Goal: Information Seeking & Learning: Learn about a topic

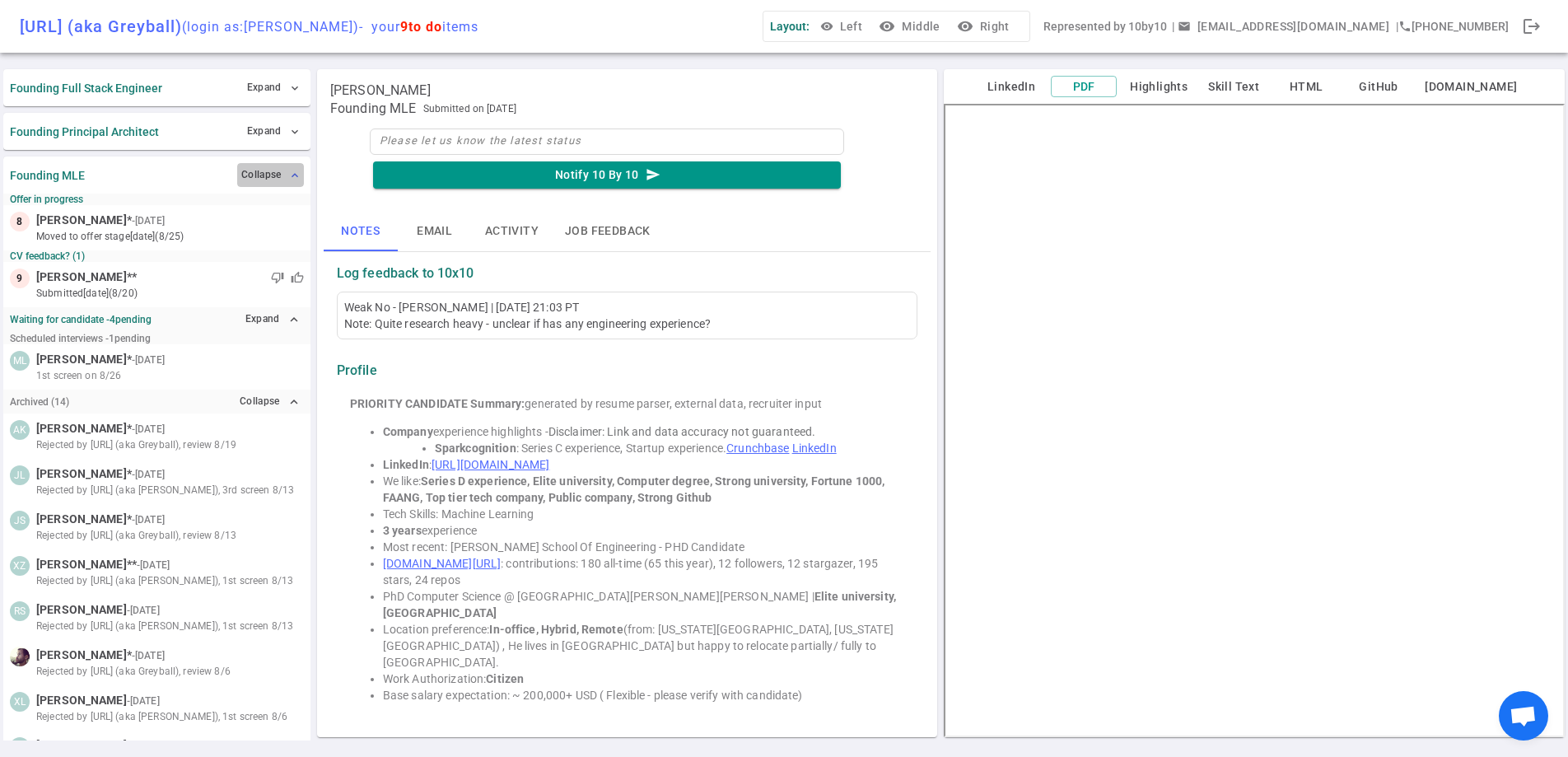
click at [260, 164] on button "Collapse expand_less" at bounding box center [271, 175] width 66 height 24
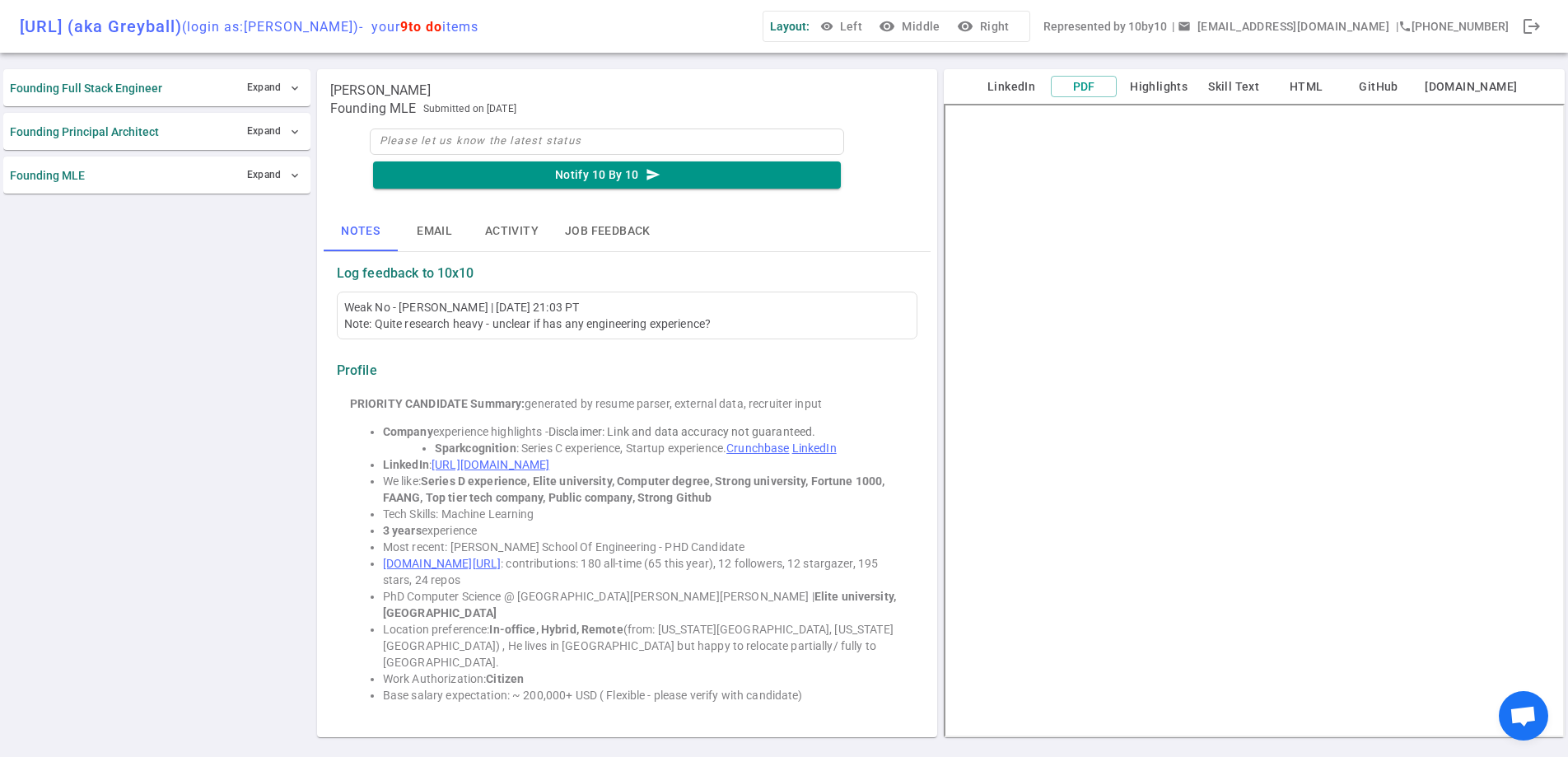
click at [263, 107] on div "Founding Full Stack Engineer Expand expand_more Founding Principal Architect Ex…" at bounding box center [157, 403] width 307 height 675
click at [263, 105] on div "Founding Full Stack Engineer Expand expand_more" at bounding box center [157, 87] width 307 height 37
click at [263, 88] on button "Expand expand_more" at bounding box center [273, 88] width 61 height 24
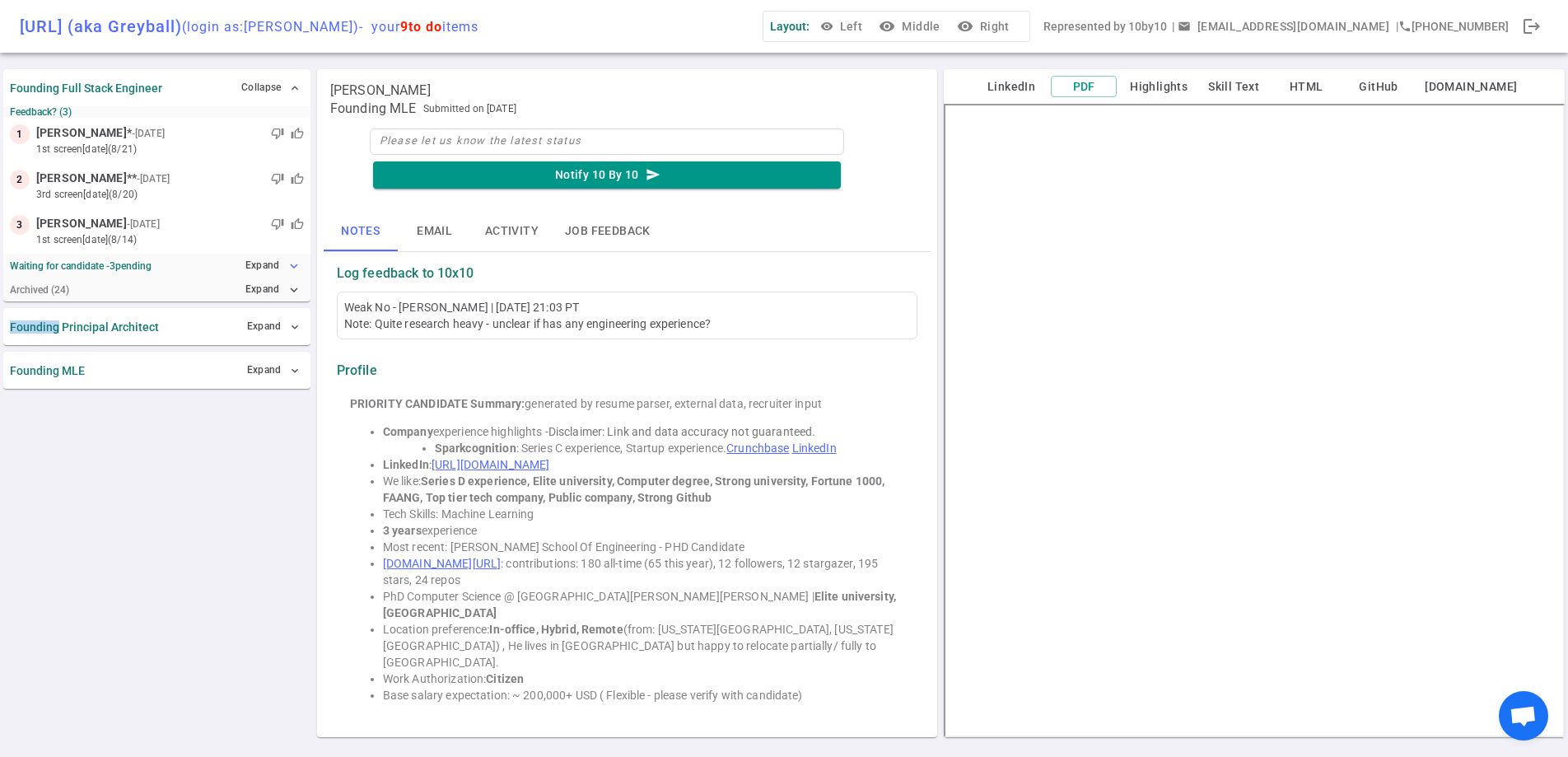
click at [271, 262] on button "Expand expand_more" at bounding box center [272, 265] width 63 height 24
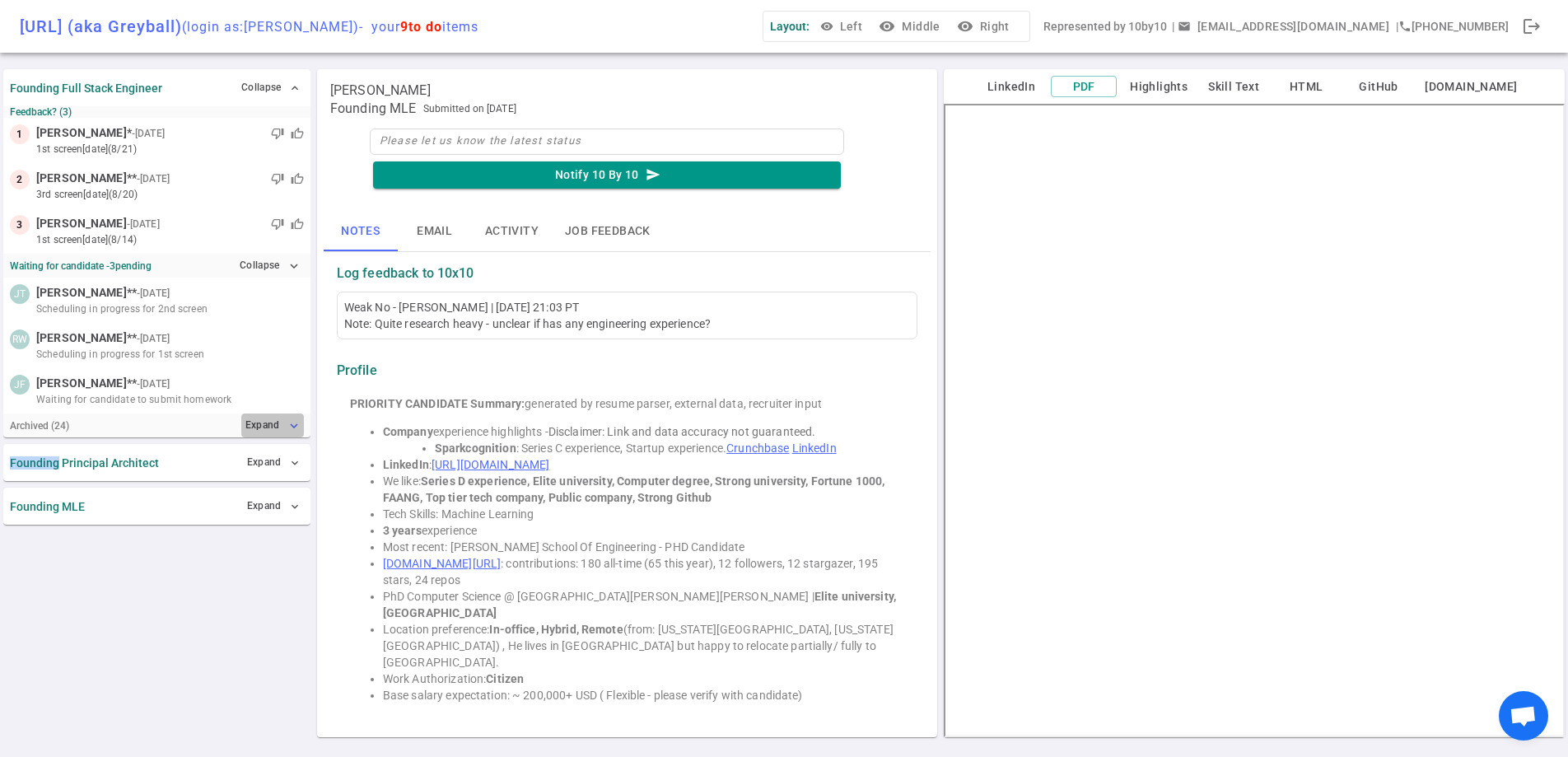
click at [273, 416] on button "Expand expand_more" at bounding box center [272, 425] width 63 height 24
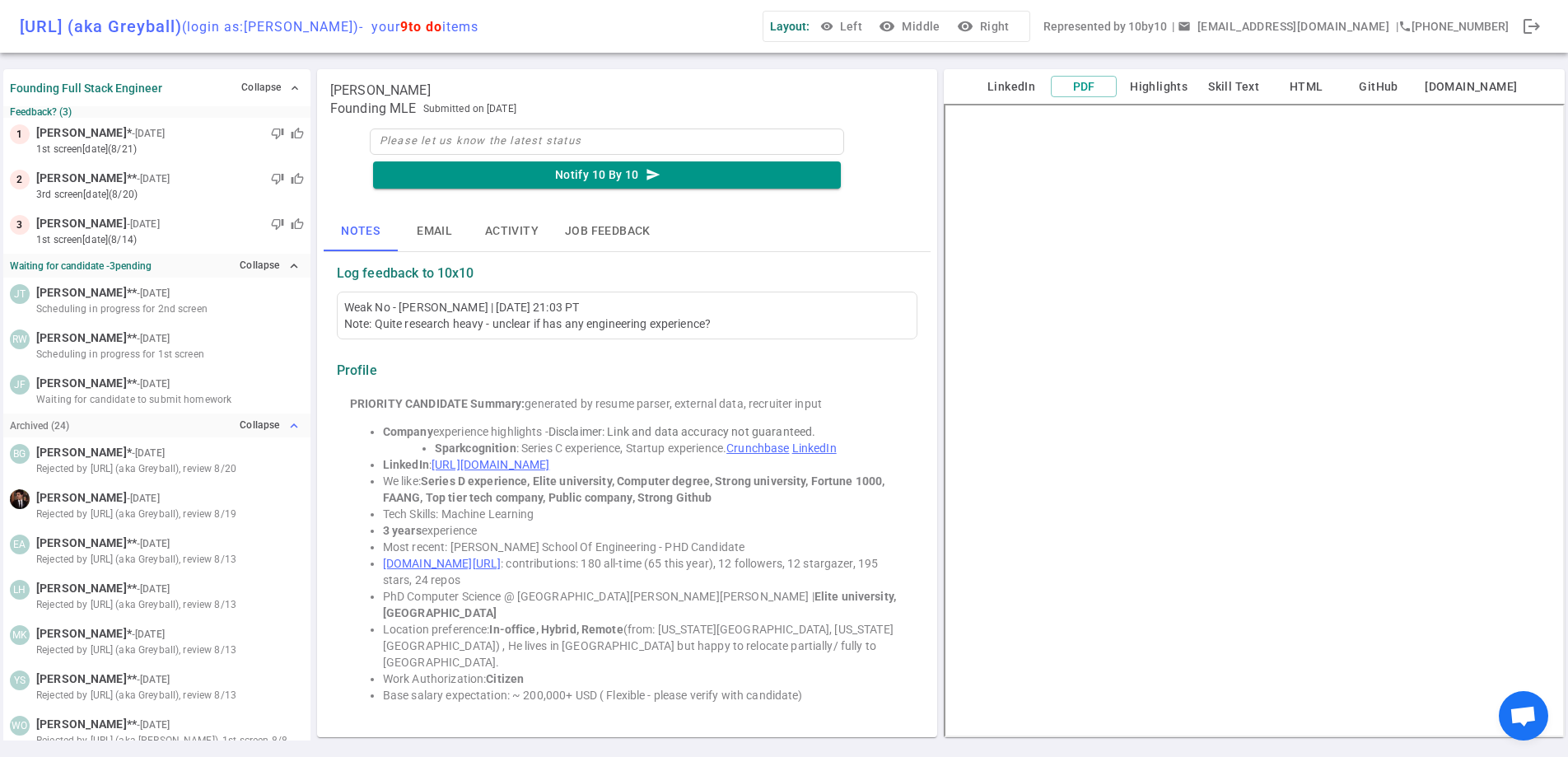
scroll to position [878, 0]
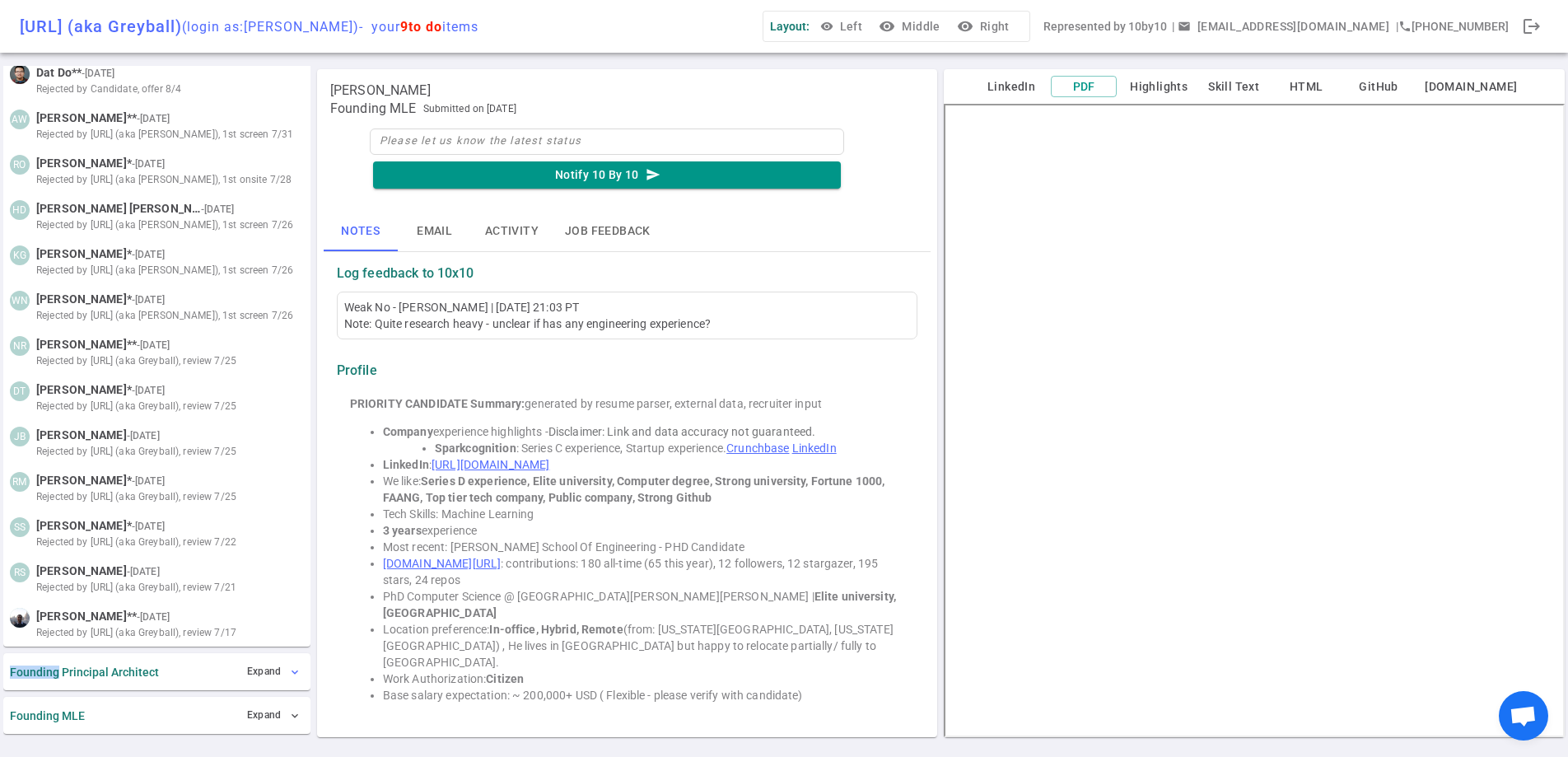
click at [262, 676] on button "Expand expand_more" at bounding box center [273, 671] width 61 height 24
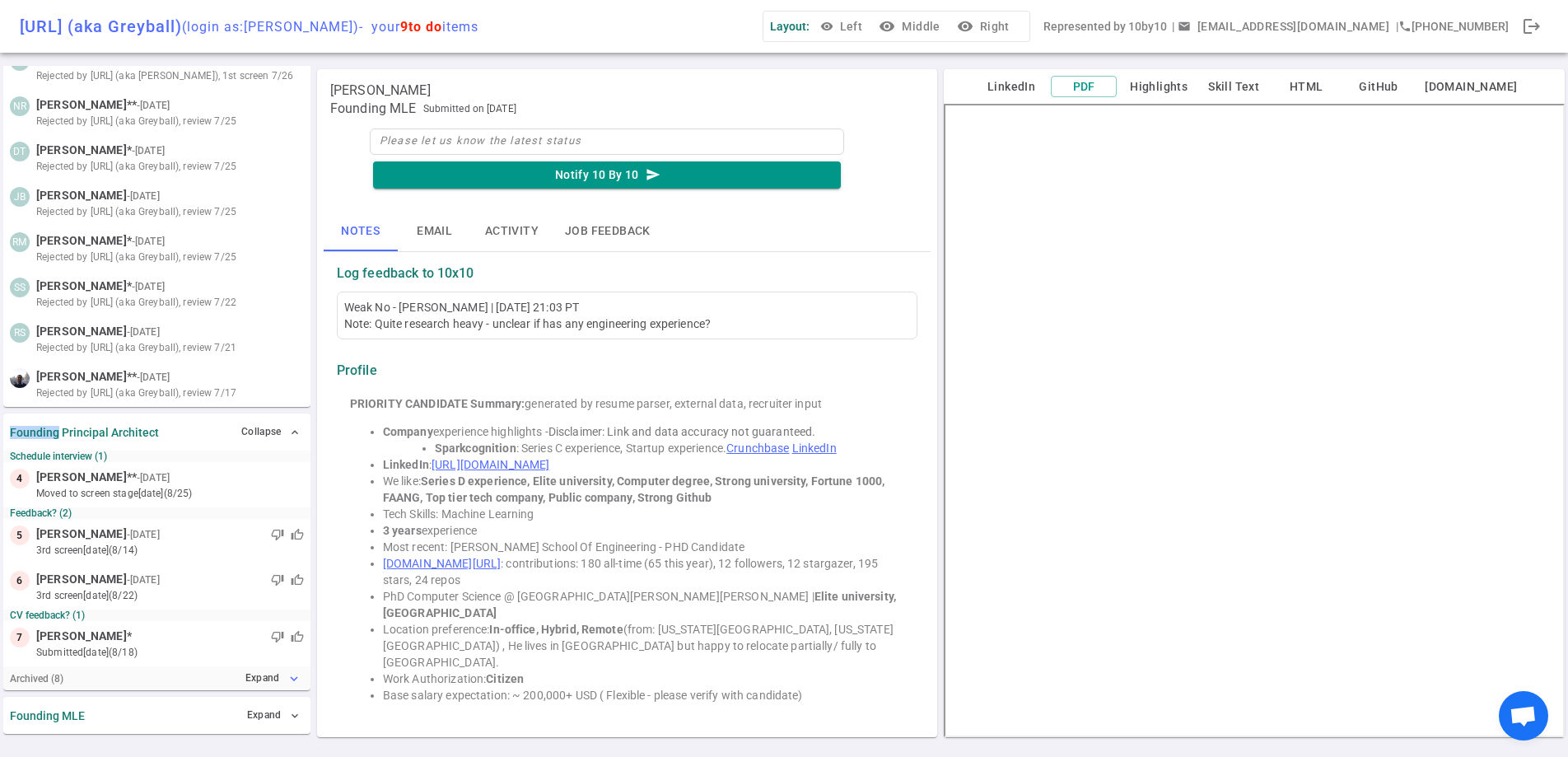
click at [260, 683] on button "Expand expand_more" at bounding box center [272, 678] width 63 height 24
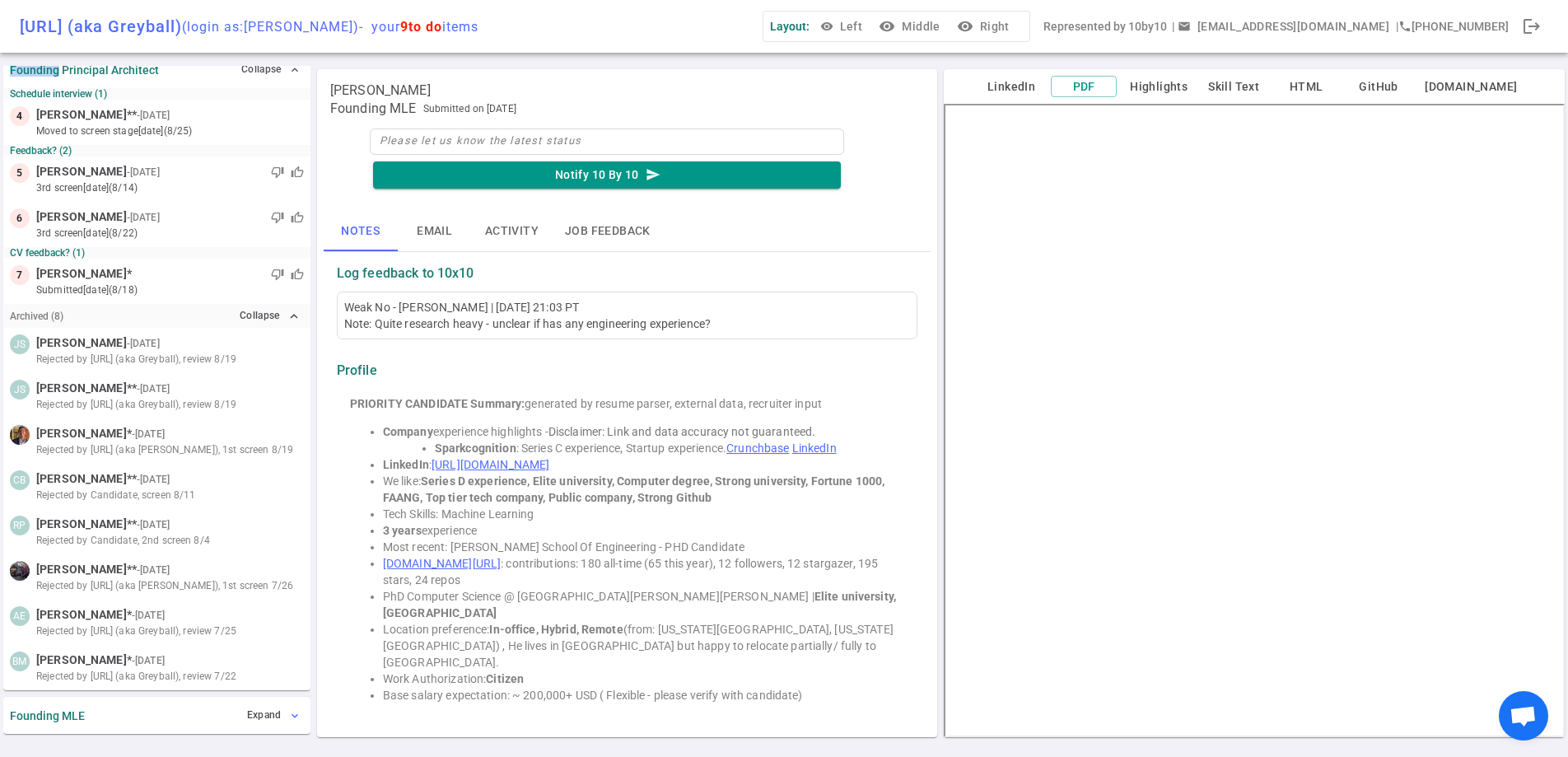
click at [268, 723] on button "Expand expand_more" at bounding box center [273, 715] width 61 height 24
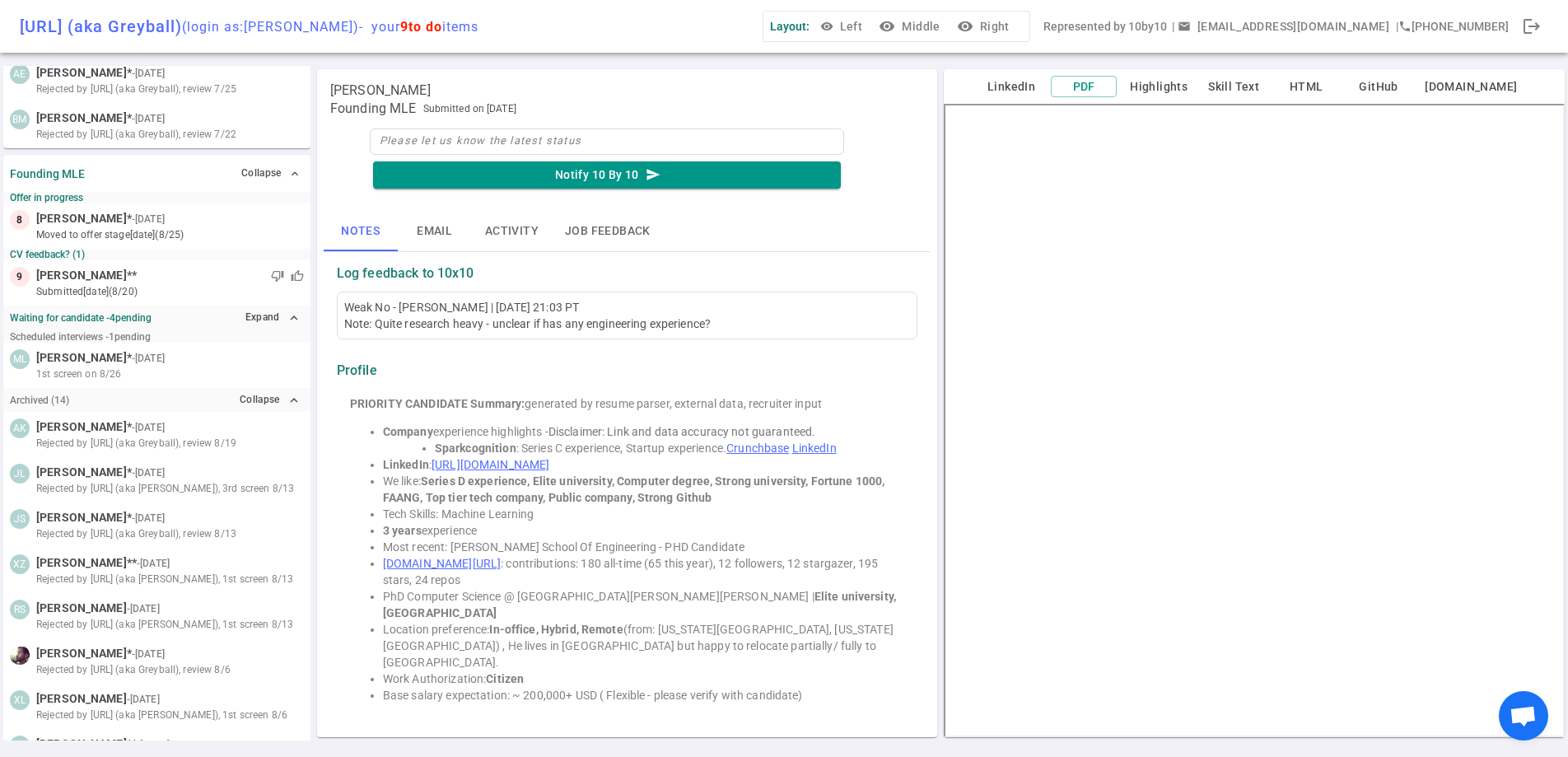
scroll to position [2009, 0]
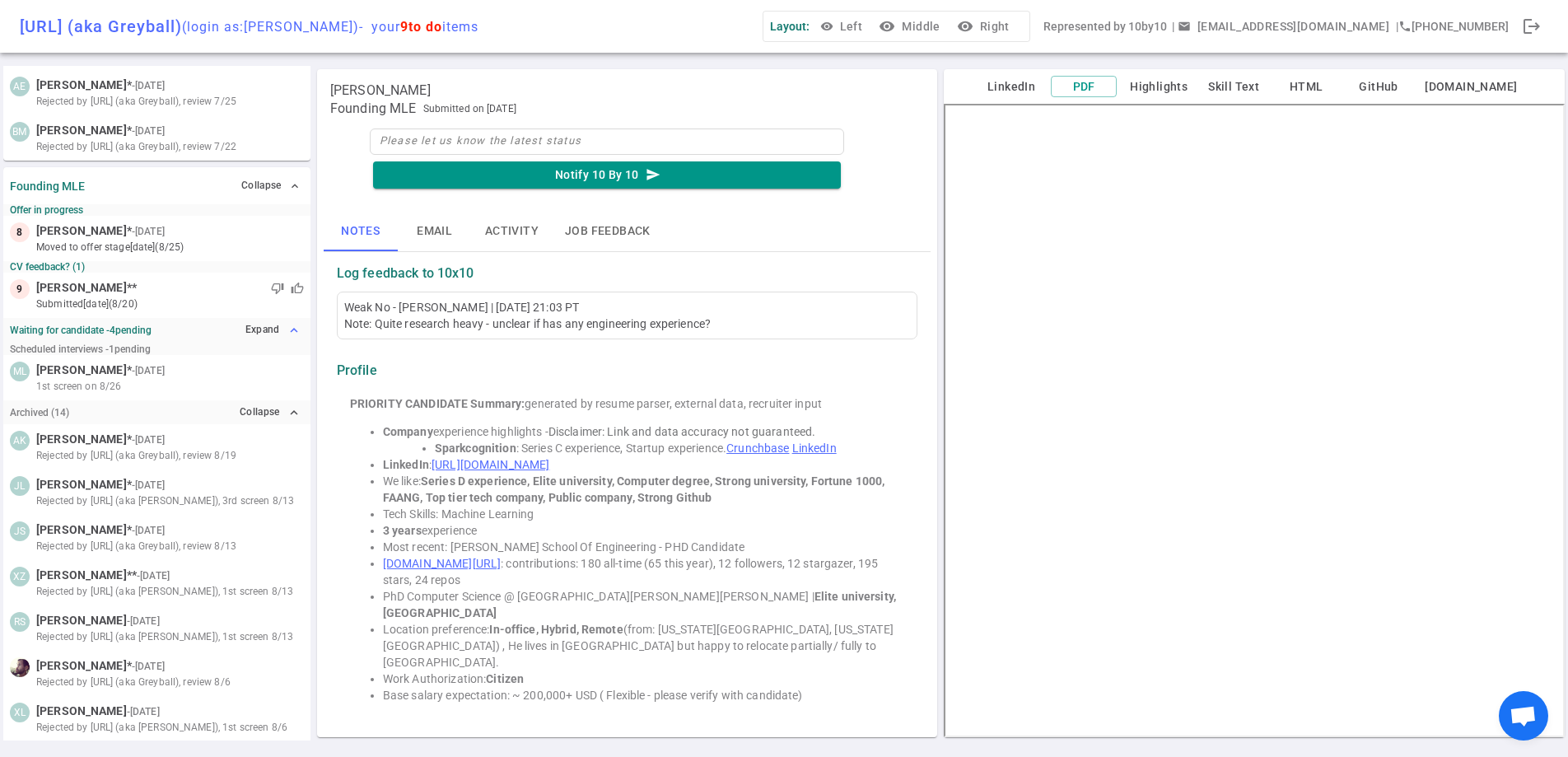
click at [263, 329] on button "Expand expand_less" at bounding box center [272, 330] width 63 height 24
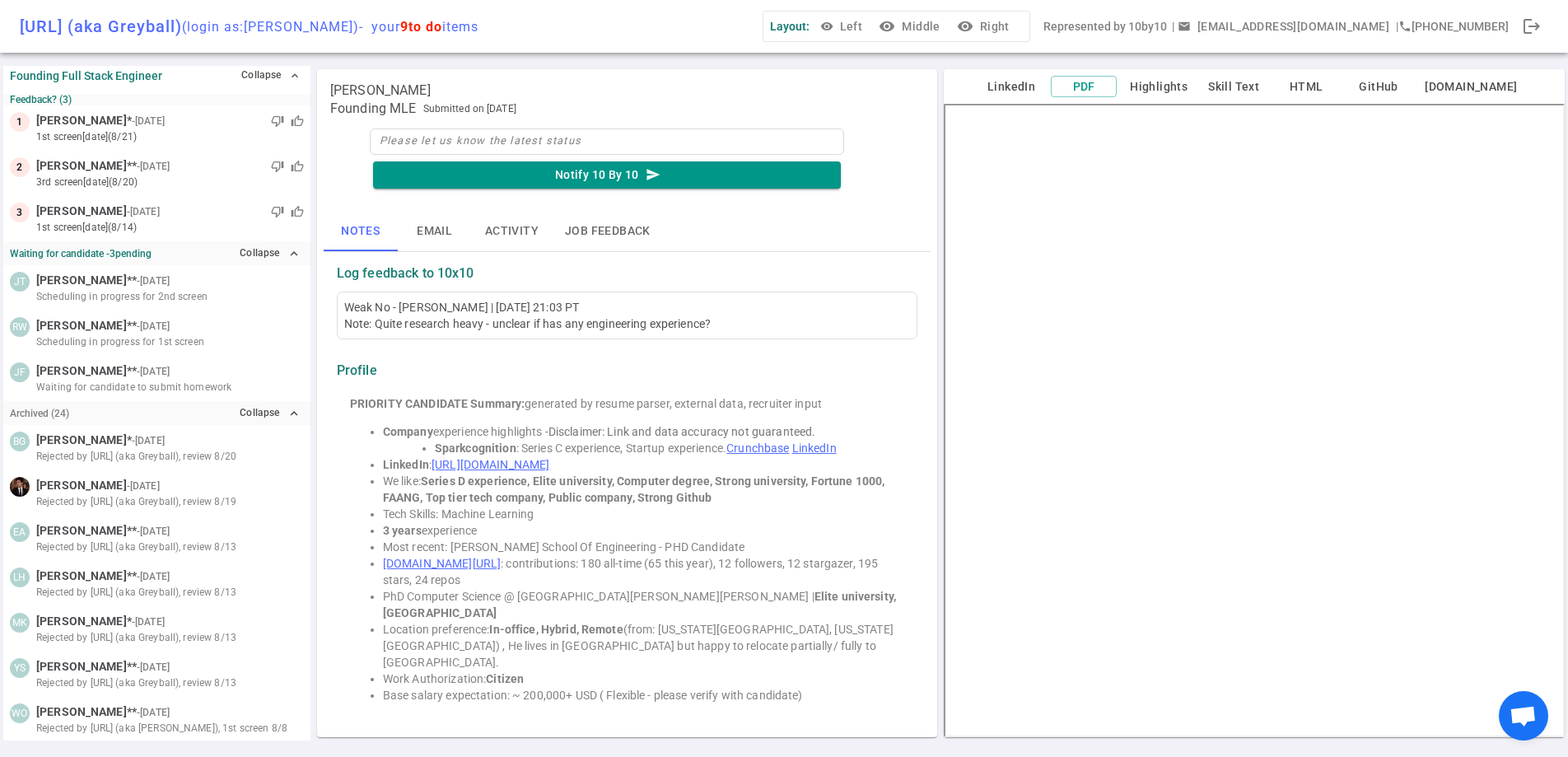
scroll to position [0, 0]
